Goal: Transaction & Acquisition: Purchase product/service

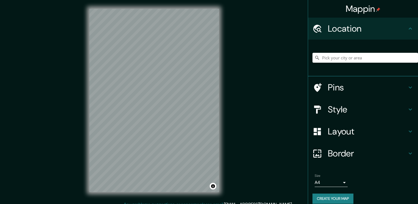
click at [350, 32] on h4 "Location" at bounding box center [367, 28] width 79 height 11
click at [360, 56] on input "Pick your city or area" at bounding box center [366, 58] width 106 height 10
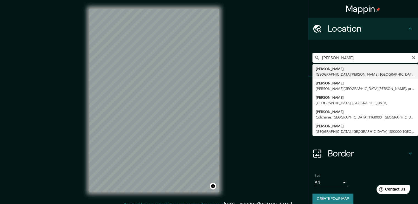
type input "Valdivia, Región de Los Ríos, Chile"
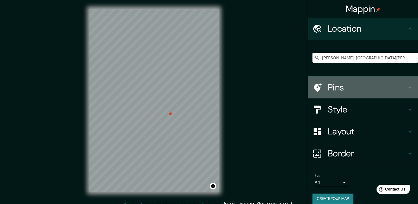
click at [407, 92] on div "Pins" at bounding box center [363, 87] width 110 height 22
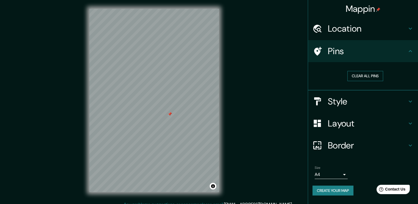
click at [375, 76] on button "Clear all pins" at bounding box center [366, 76] width 36 height 10
click at [356, 72] on button "Clear all pins" at bounding box center [366, 76] width 36 height 10
click at [325, 187] on button "Create your map" at bounding box center [333, 191] width 41 height 10
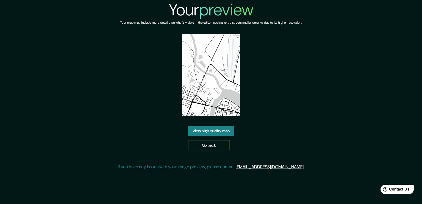
click at [231, 133] on link "View high quality map" at bounding box center [211, 131] width 46 height 10
